Goal: Information Seeking & Learning: Learn about a topic

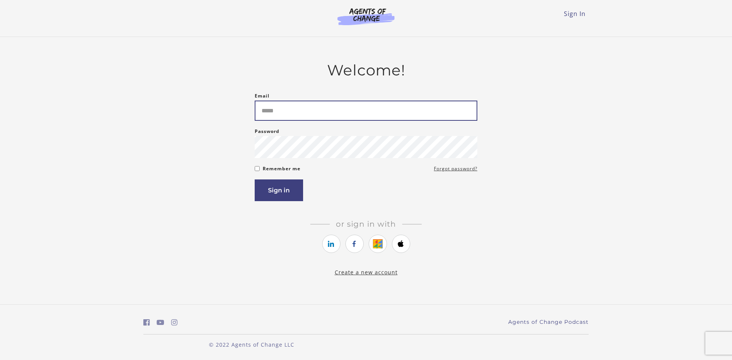
drag, startPoint x: 333, startPoint y: 107, endPoint x: 340, endPoint y: 112, distance: 8.5
click at [340, 112] on input "Email" at bounding box center [366, 111] width 223 height 20
type input "**********"
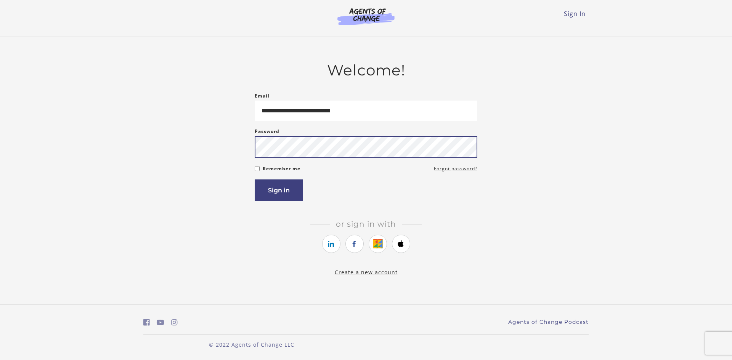
click at [255, 180] on button "Sign in" at bounding box center [279, 191] width 48 height 22
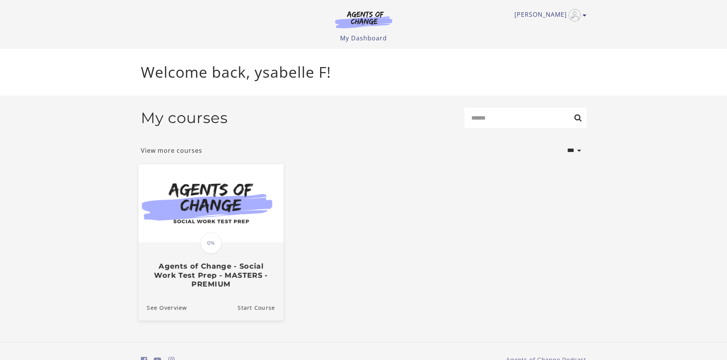
click at [256, 236] on img at bounding box center [210, 203] width 145 height 78
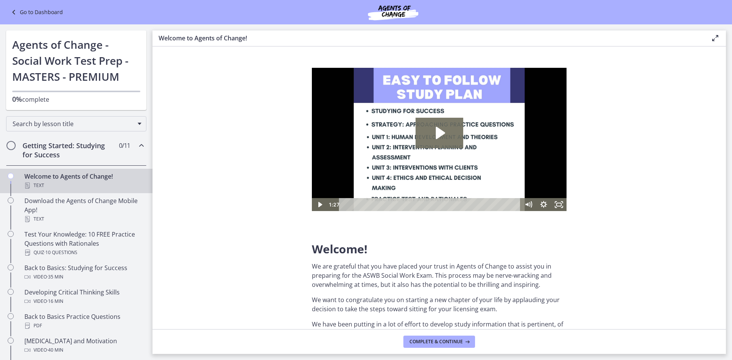
click at [573, 281] on section "Welcome! We are grateful that you have placed your trust in Agents of Change to…" at bounding box center [440, 188] width 574 height 283
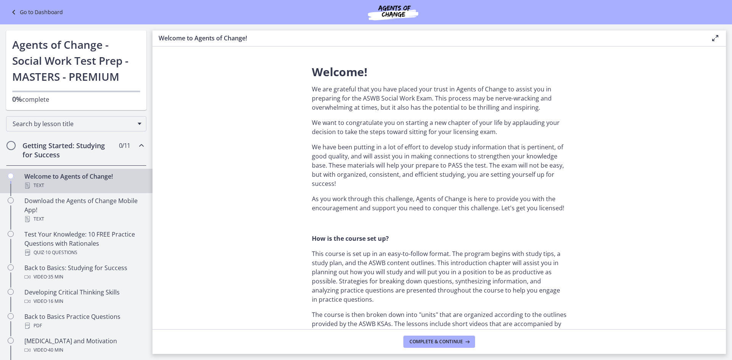
scroll to position [191, 0]
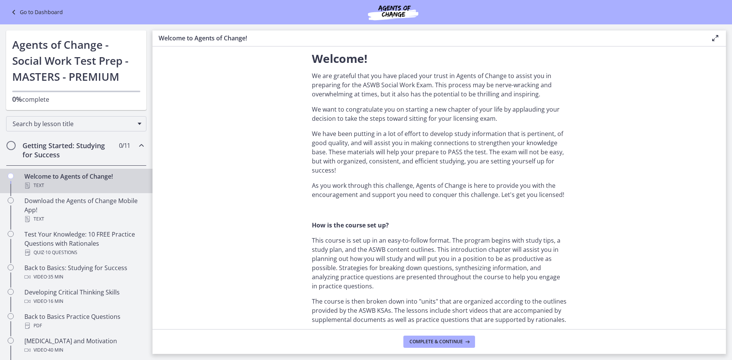
click at [355, 90] on p "We are grateful that you have placed your trust in Agents of Change to assist y…" at bounding box center [439, 84] width 255 height 27
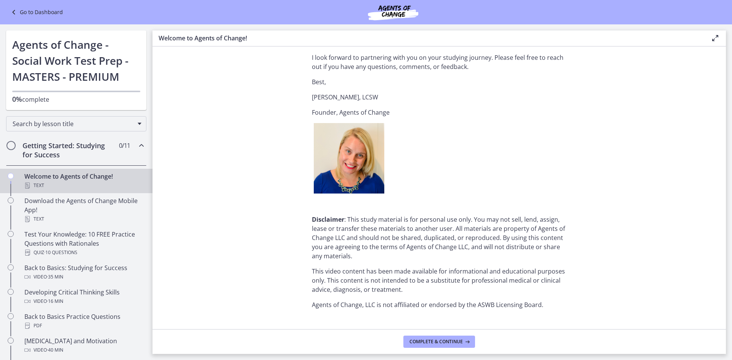
scroll to position [912, 0]
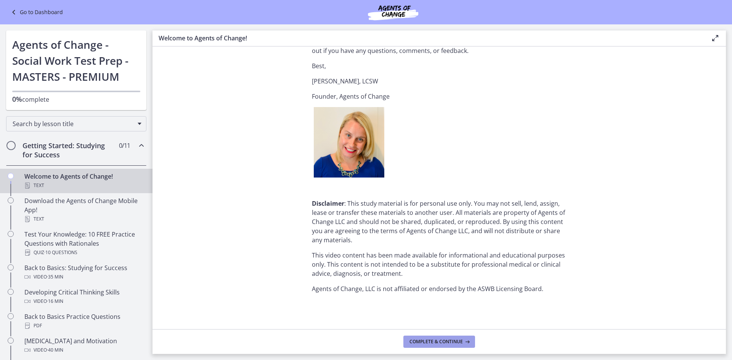
click at [421, 346] on button "Complete & continue" at bounding box center [440, 342] width 72 height 12
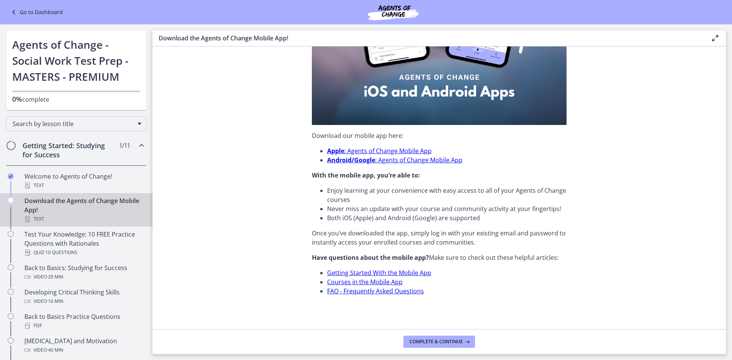
scroll to position [184, 0]
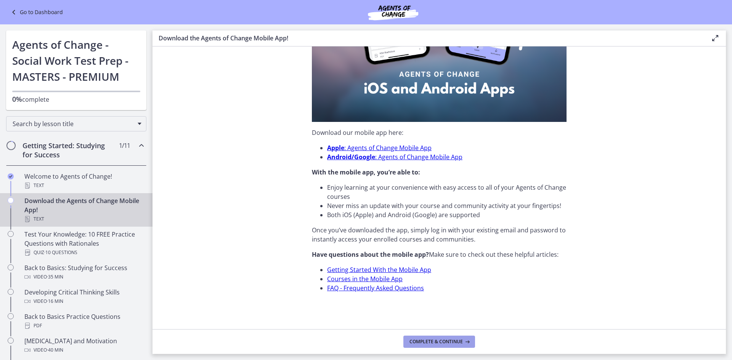
click at [449, 341] on span "Complete & continue" at bounding box center [436, 342] width 53 height 6
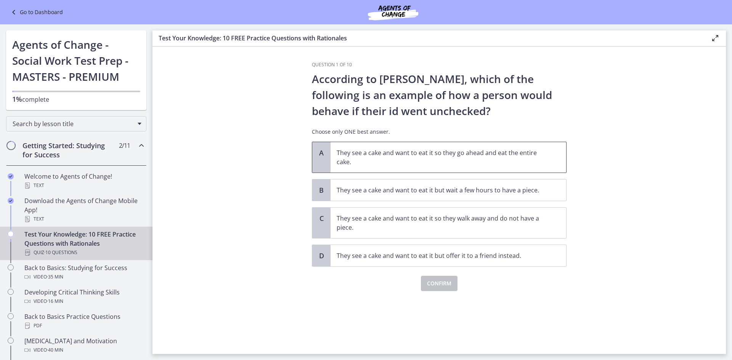
click at [364, 156] on p "They see a cake and want to eat it so they go ahead and eat the entire cake." at bounding box center [441, 157] width 208 height 18
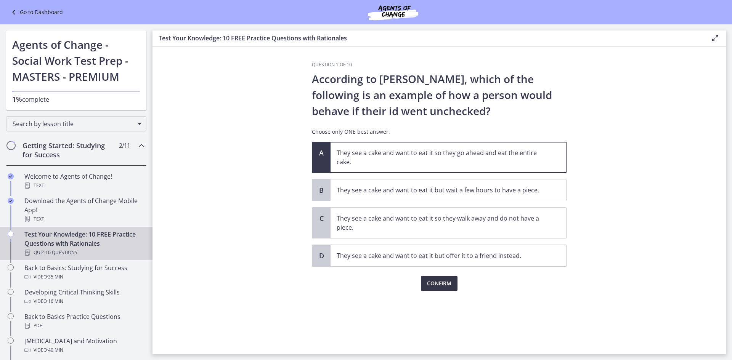
click at [447, 280] on span "Confirm" at bounding box center [439, 283] width 24 height 9
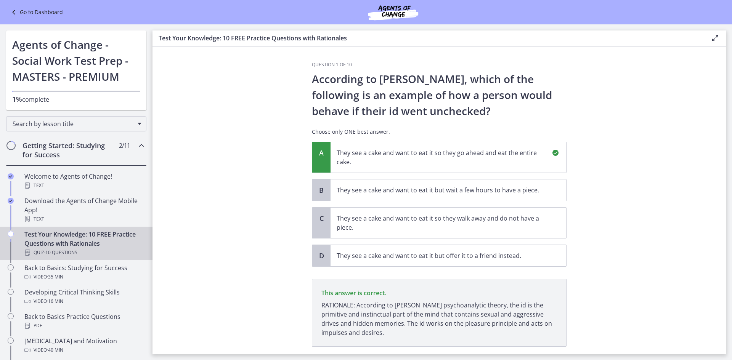
scroll to position [48, 0]
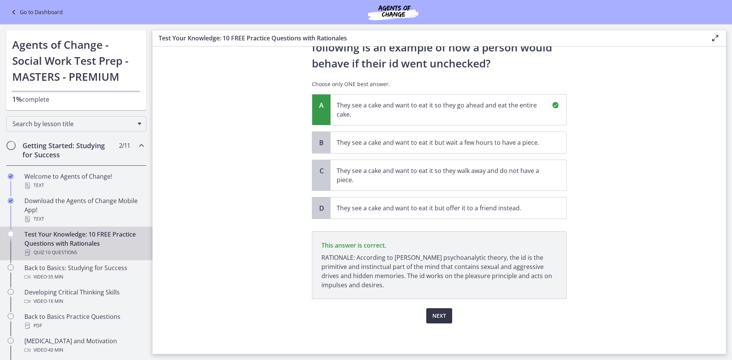
click at [442, 312] on span "Next" at bounding box center [440, 316] width 14 height 9
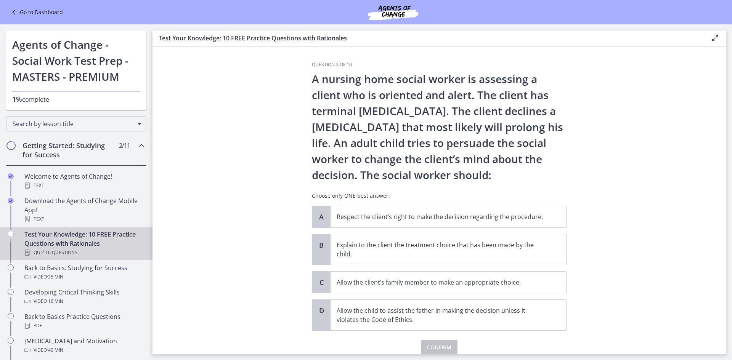
scroll to position [32, 0]
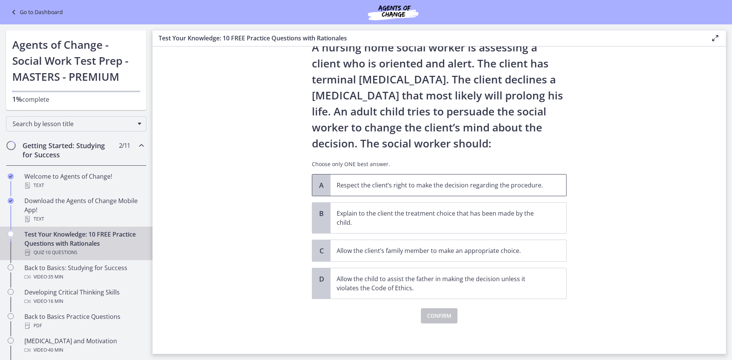
click at [392, 185] on p "Respect the client’s right to make the decision regarding the procedure." at bounding box center [441, 185] width 208 height 9
click at [449, 317] on button "Confirm" at bounding box center [439, 316] width 37 height 15
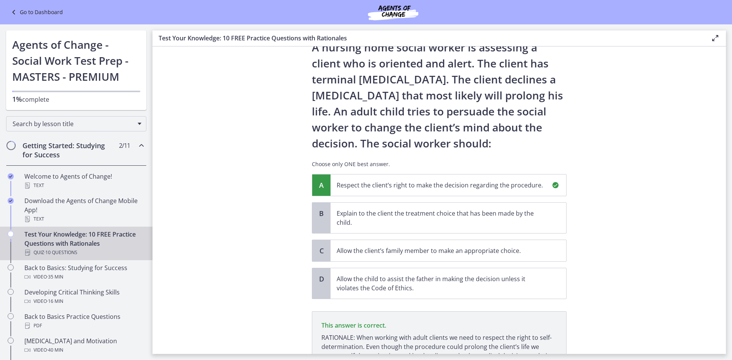
scroll to position [112, 0]
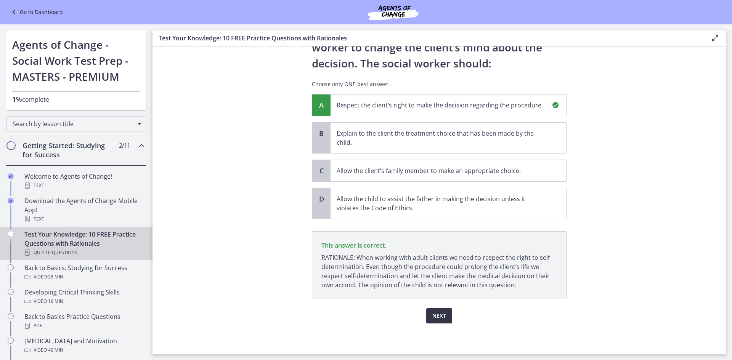
click at [442, 315] on span "Next" at bounding box center [440, 316] width 14 height 9
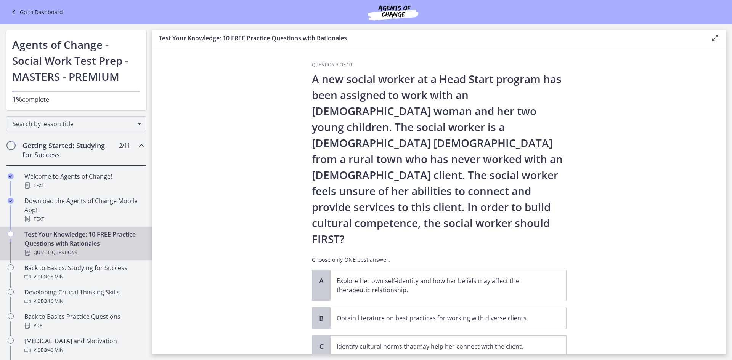
scroll to position [38, 0]
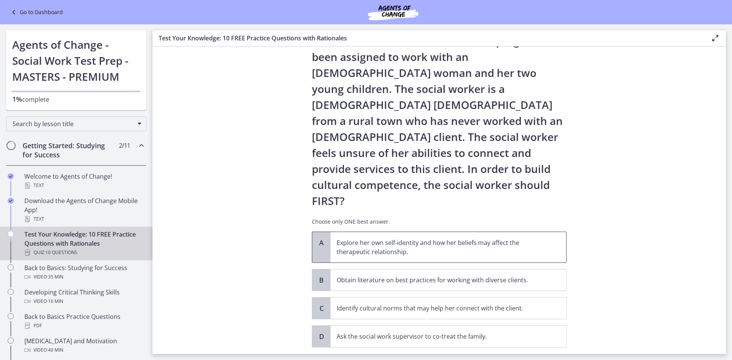
click at [386, 238] on p "Explore her own self-identity and how her beliefs may affect the therapeutic re…" at bounding box center [441, 247] width 208 height 18
click at [439, 357] on button "Confirm" at bounding box center [439, 364] width 37 height 15
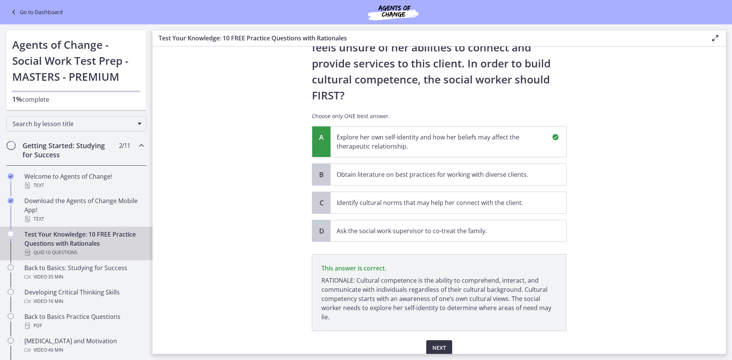
click at [428, 341] on button "Next" at bounding box center [439, 348] width 26 height 15
